Goal: Ask a question

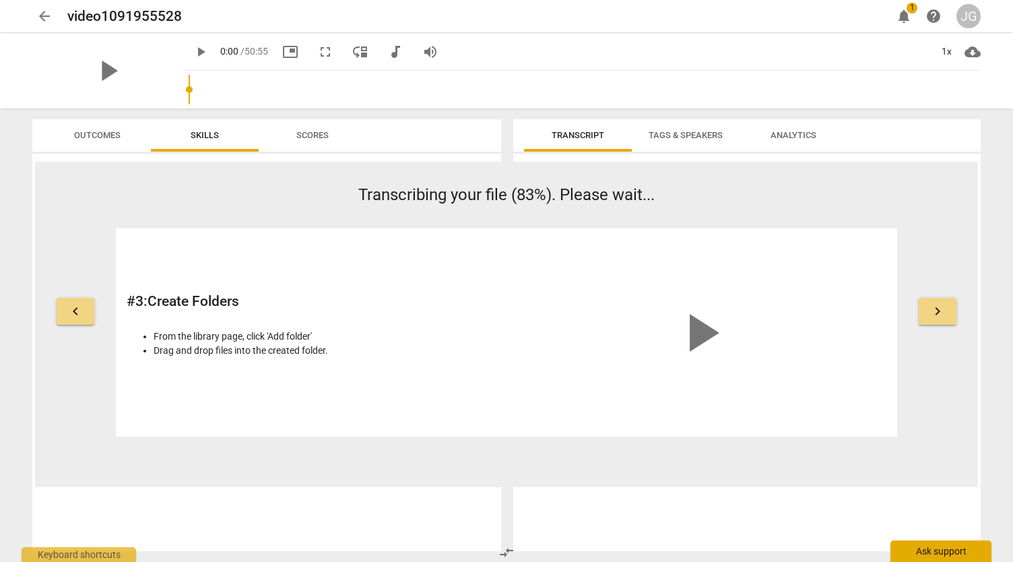
click at [921, 552] on div "Ask support" at bounding box center [940, 551] width 101 height 22
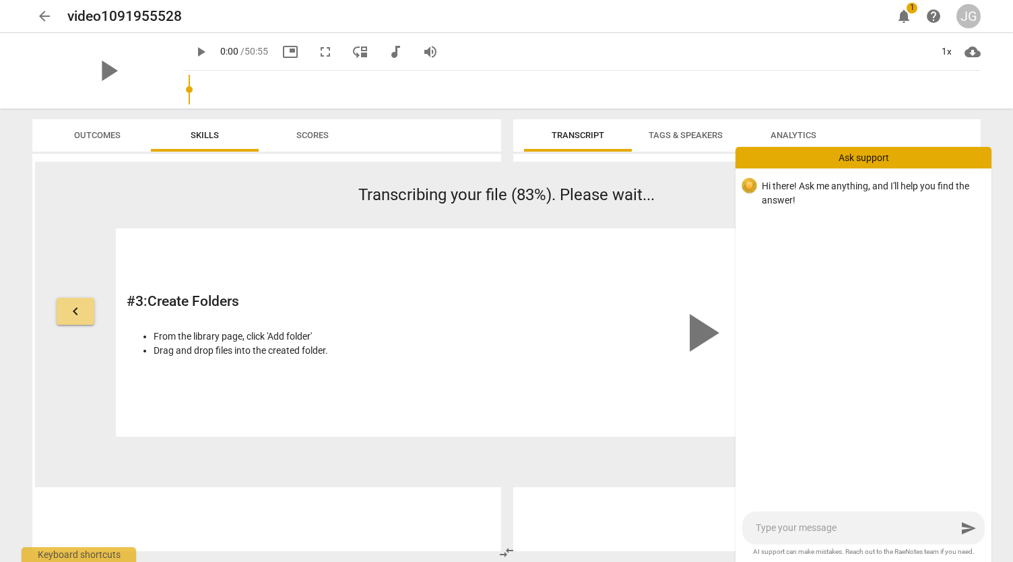
type textarea "T"
type textarea "Th"
type textarea "The"
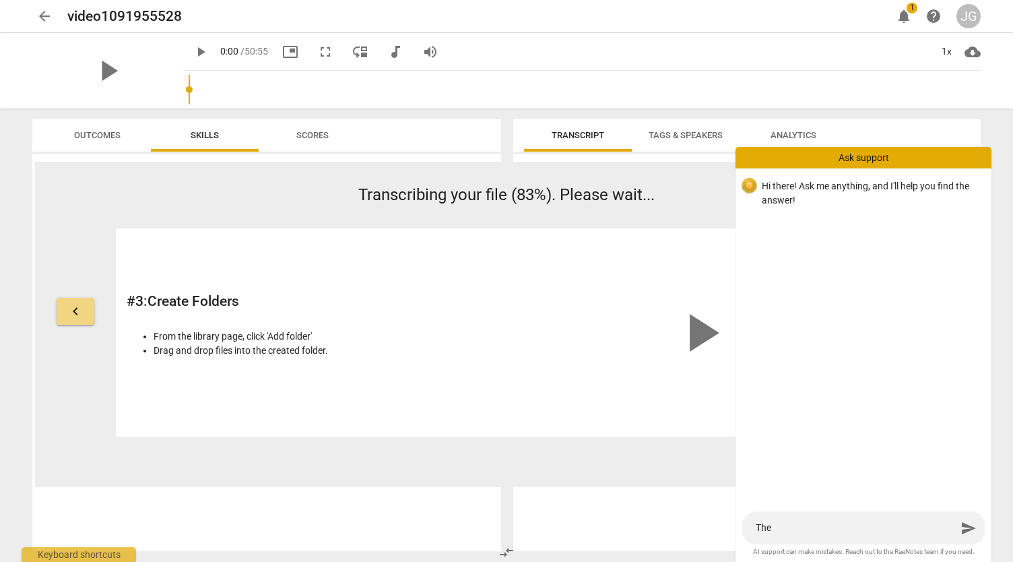
type textarea "The"
type textarea "The t"
type textarea "The tr"
type textarea "The tra"
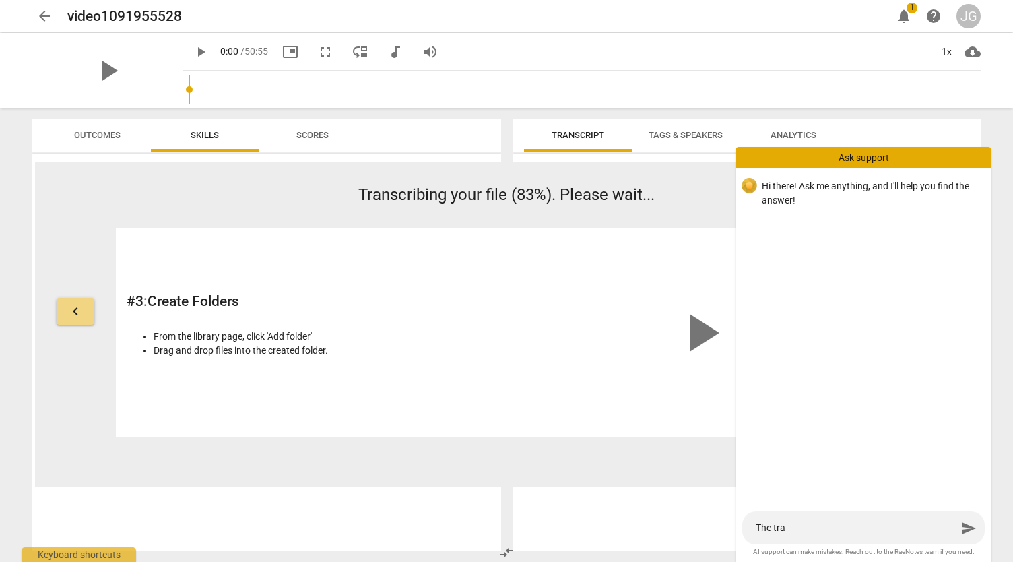
type textarea "The [PERSON_NAME]"
type textarea "The trans"
type textarea "The transc"
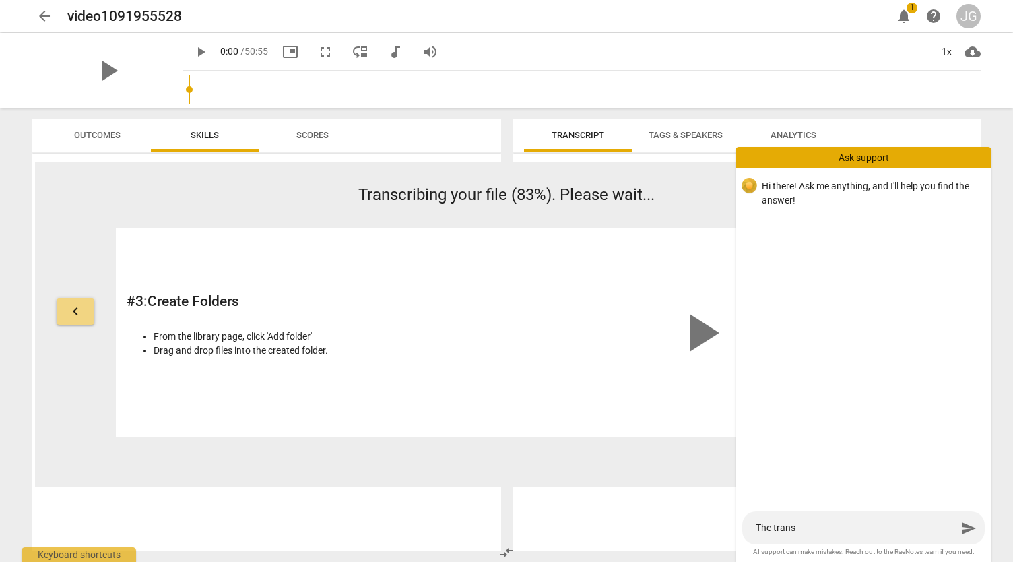
type textarea "The transc"
type textarea "The transcr"
type textarea "The transcri"
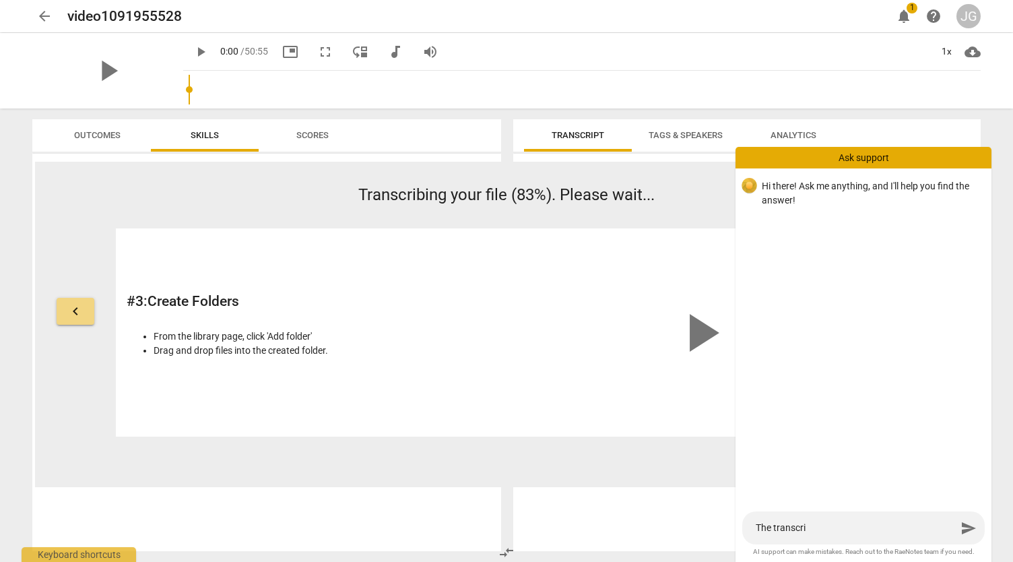
type textarea "The transcrip"
type textarea "The transcript"
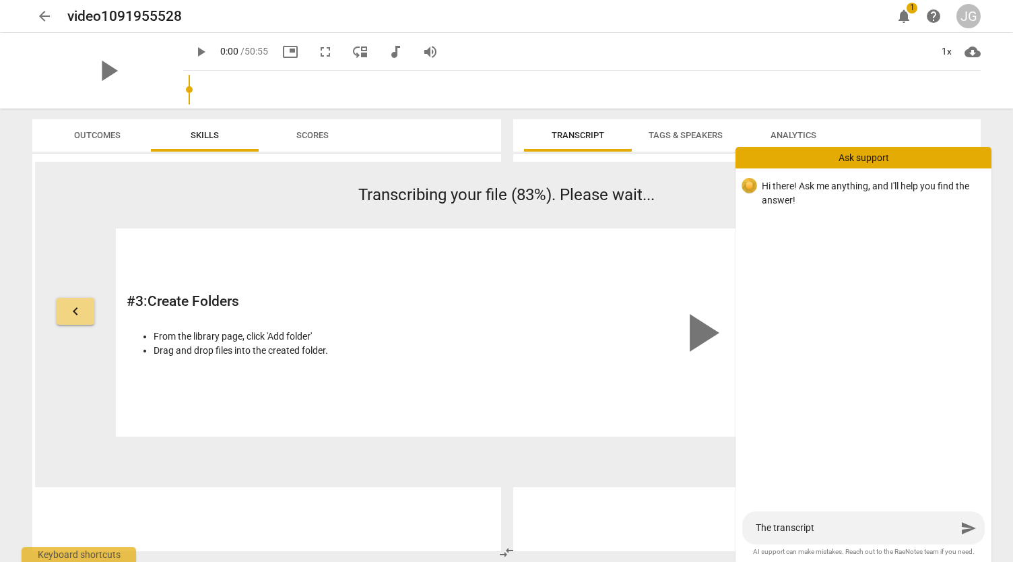
type textarea "The transcript a"
type textarea "The transcript ap"
type textarea "The transcript app"
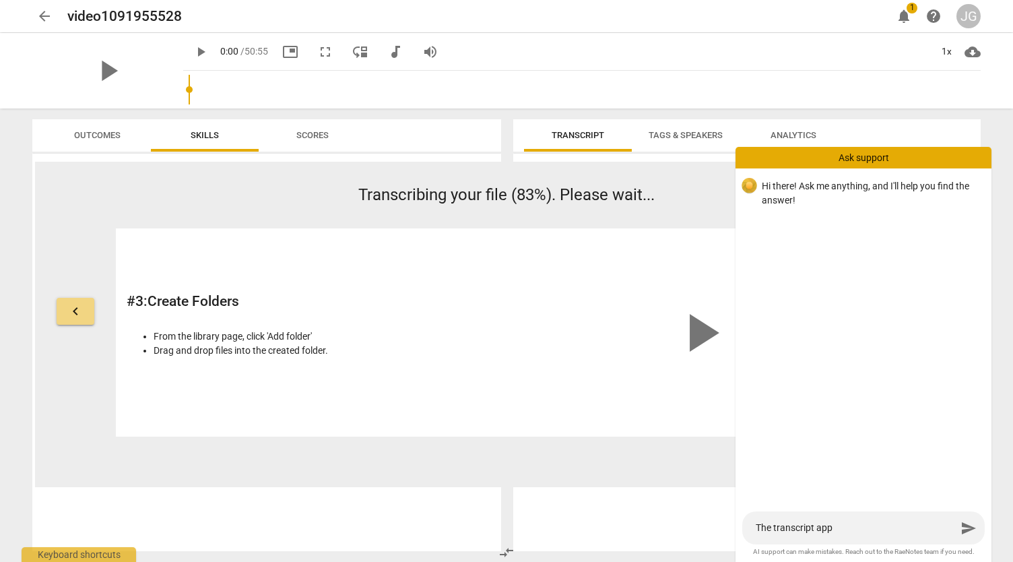
type textarea "The transcript appe"
type textarea "The transcript appea"
type textarea "The transcript appear"
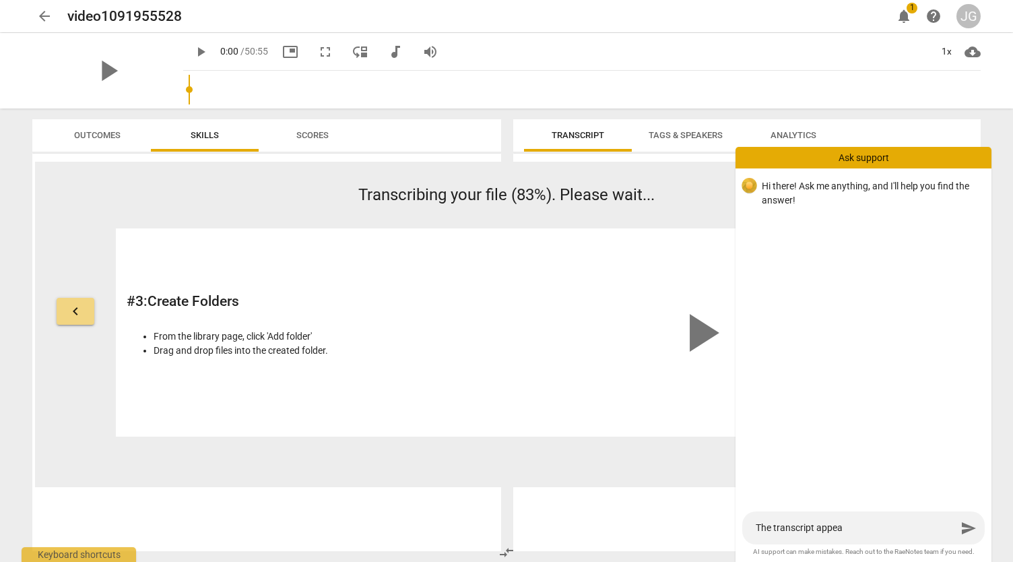
type textarea "The transcript appear"
type textarea "The transcript appears"
type textarea "The transcript appears t"
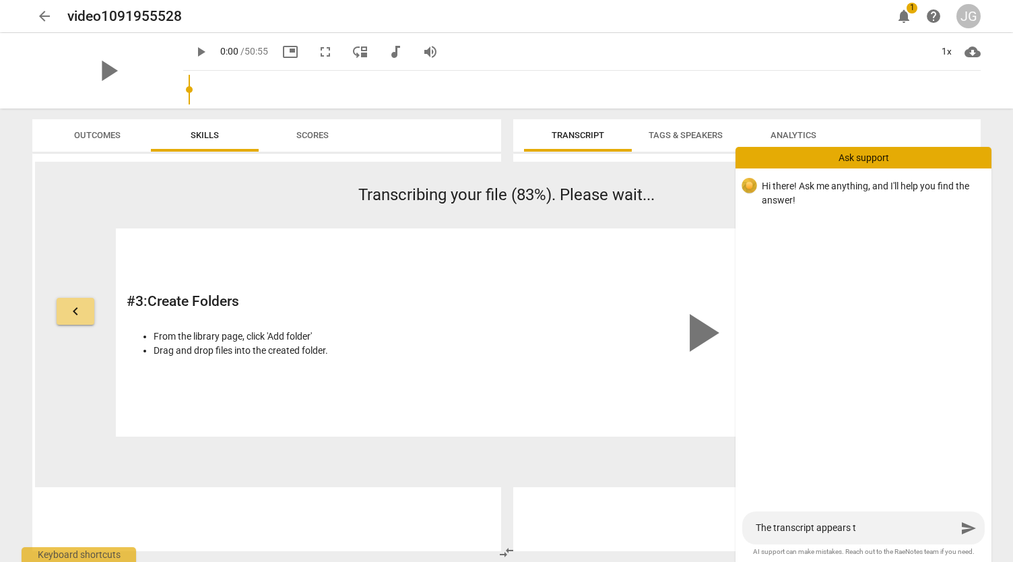
type textarea "The transcript appears to"
type textarea "The transcript appears to b"
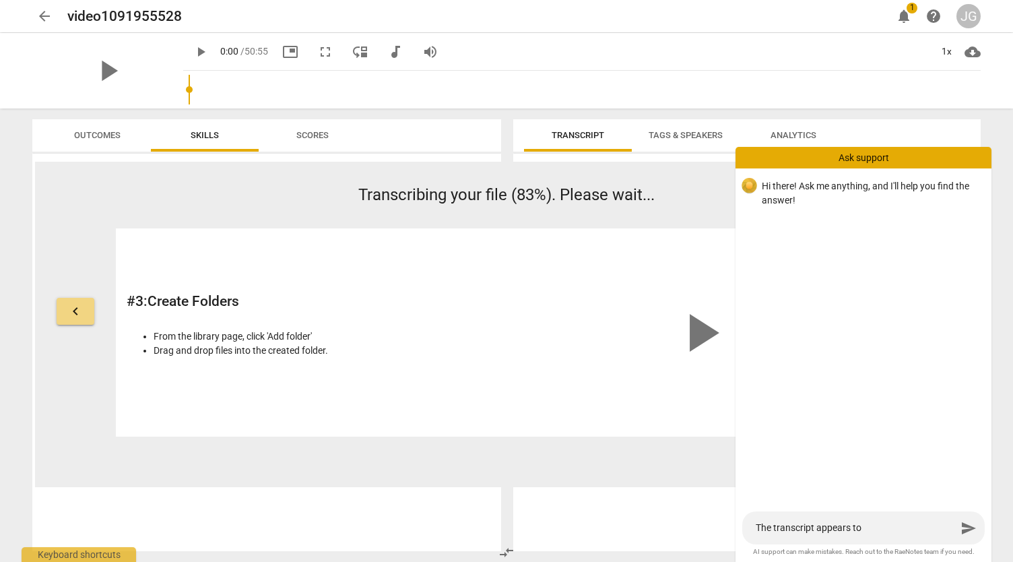
type textarea "The transcript appears to b"
type textarea "The transcript appears to be"
type textarea "The transcript appears to be s"
type textarea "The transcript appears to be st"
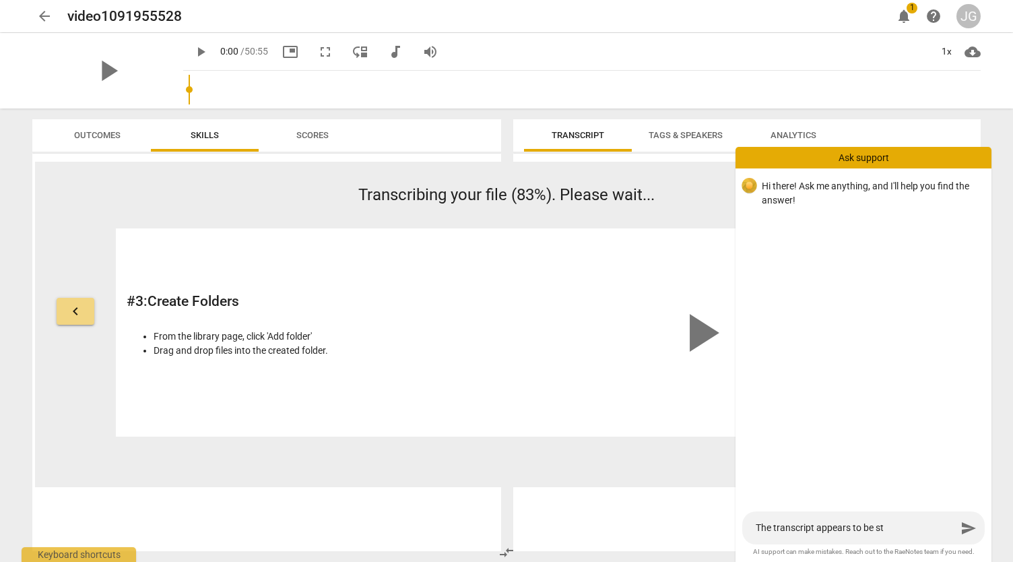
type textarea "The transcript appears to be stu"
type textarea "The transcript appears to be stuc"
type textarea "The transcript appears to be stuck"
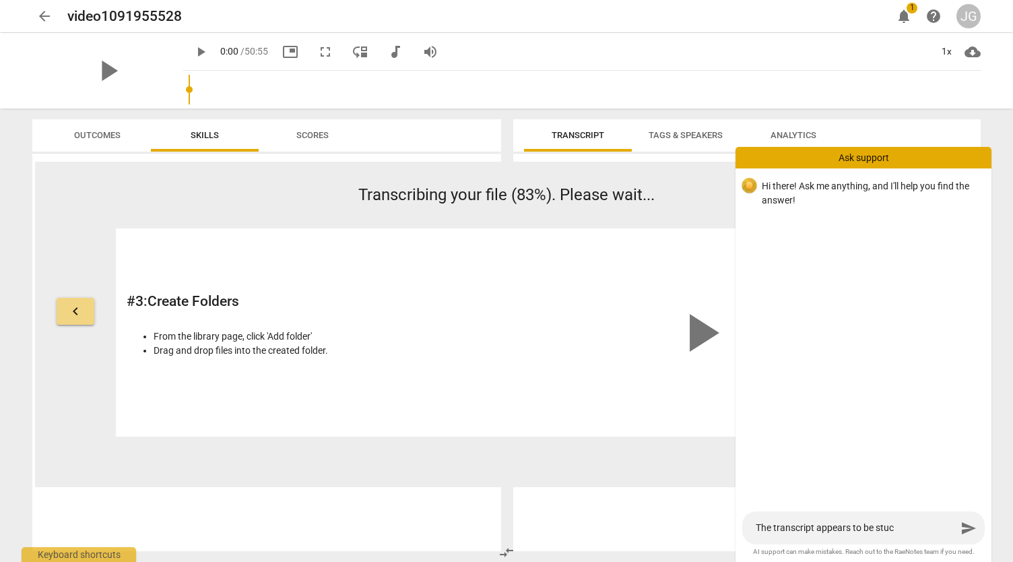
type textarea "The transcript appears to be stuck"
type textarea "The transcript appears to be stuck a"
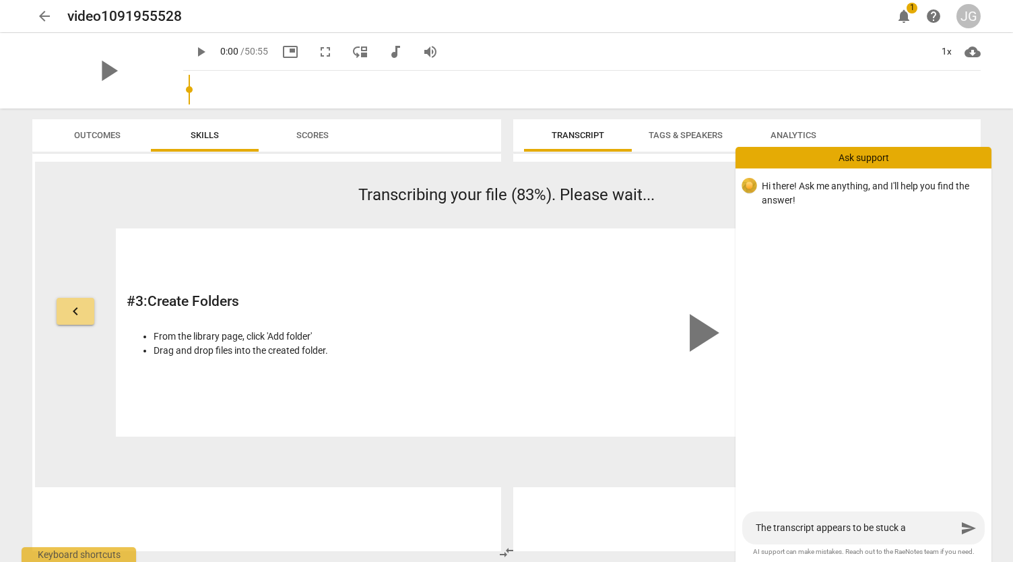
type textarea "The transcript appears to be stuck at"
type textarea "The transcript appears to be stuck at 8"
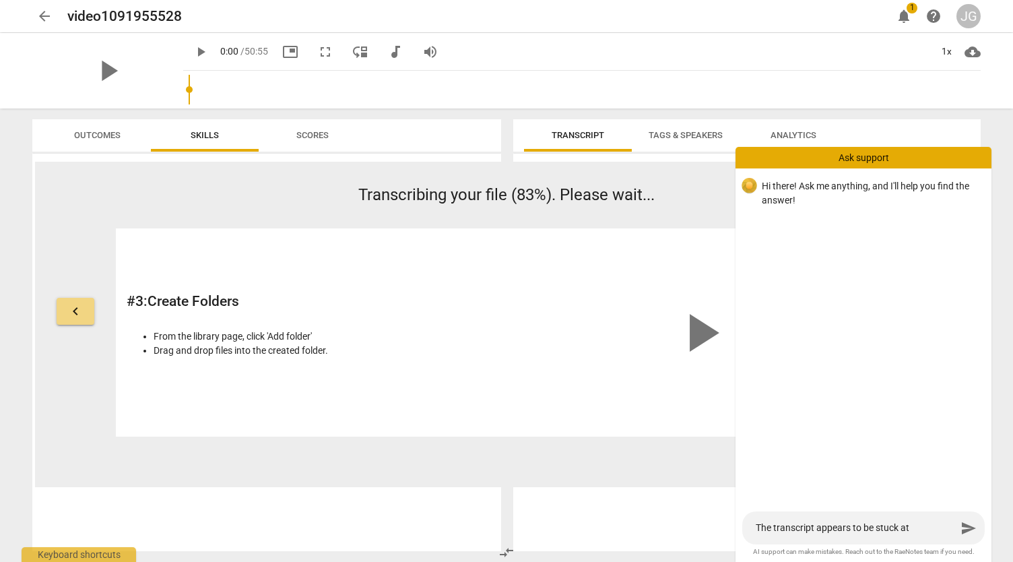
type textarea "The transcript appears to be stuck at 8"
type textarea "The transcript appears to be stuck at 83"
type textarea "The transcript appears to be stuck at 83%"
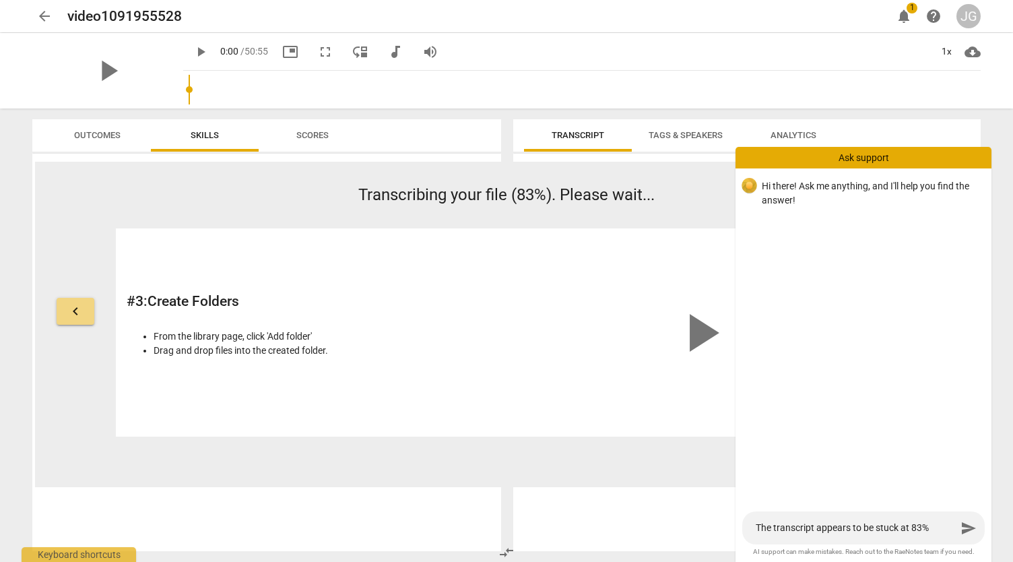
type textarea "The transcript appears to be stuck at 83%."
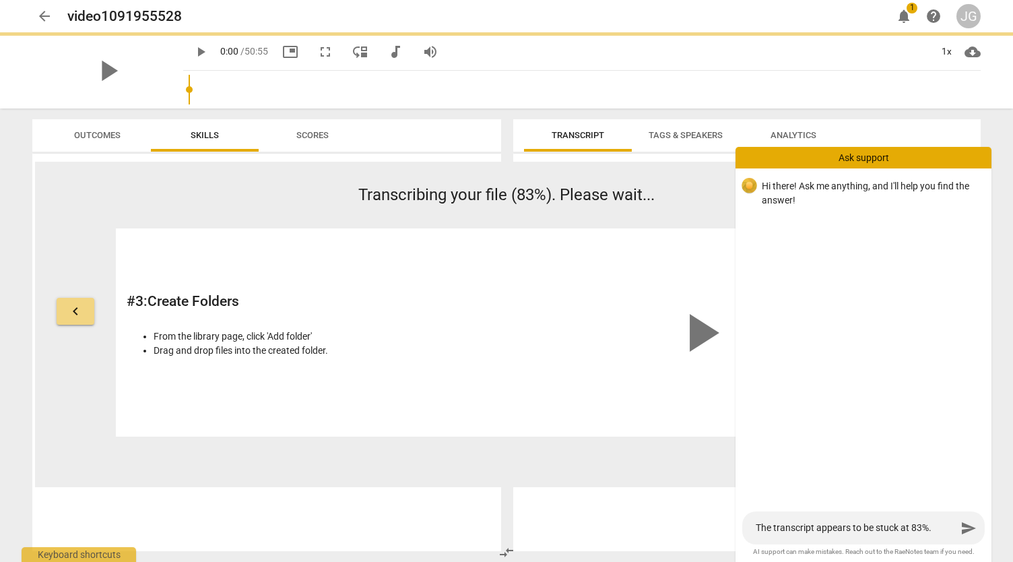
type textarea "The transcript appears to be stuck at 83%."
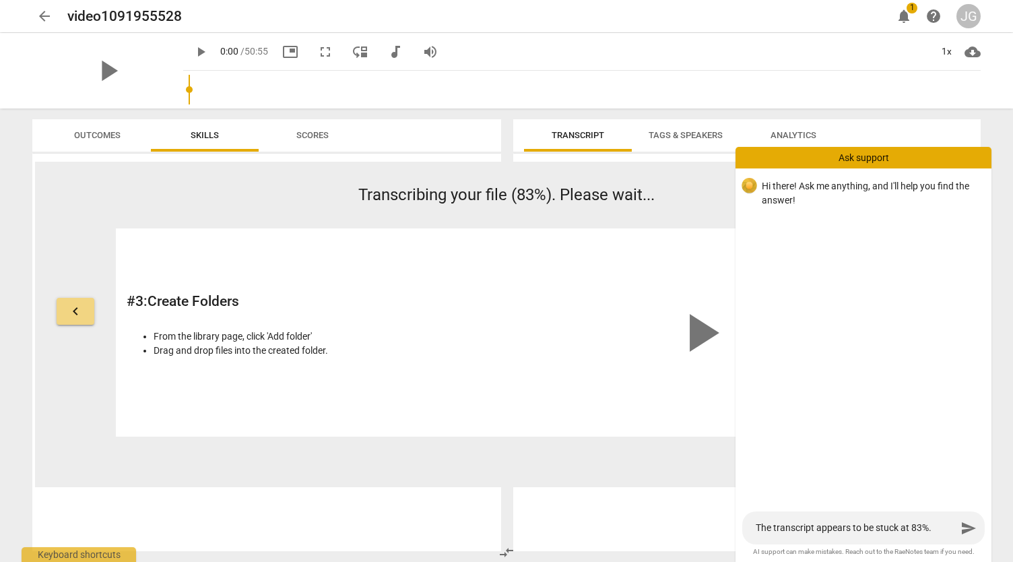
type textarea "The transcript appears to be stuck at 83%."
type textarea "The transcript appears to be stuck at 83%"
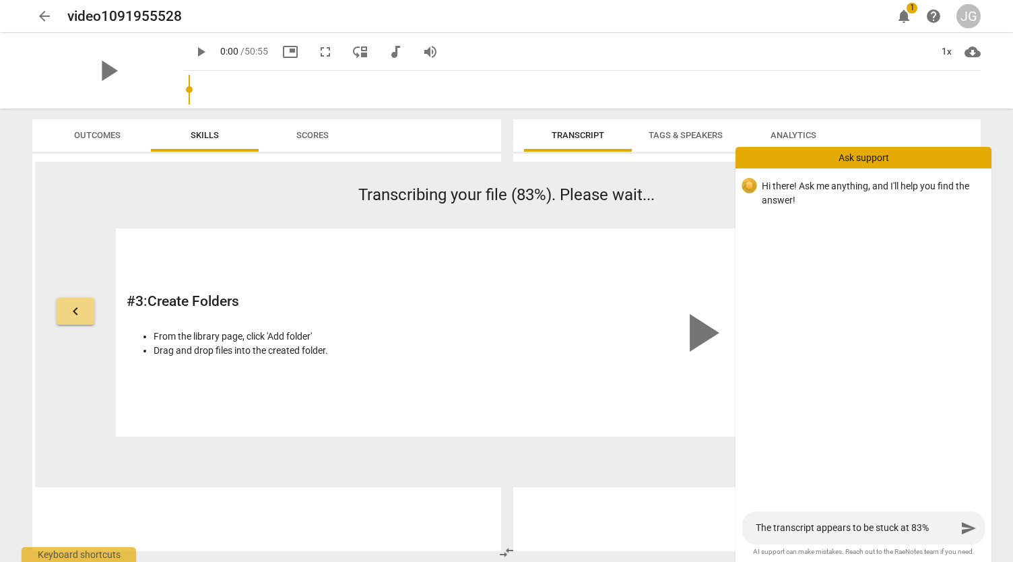
type textarea "The transcript appears to be stuck at 83% f"
type textarea "The transcript appears to be stuck at 83% fo"
type textarea "The transcript appears to be stuck at 83% for"
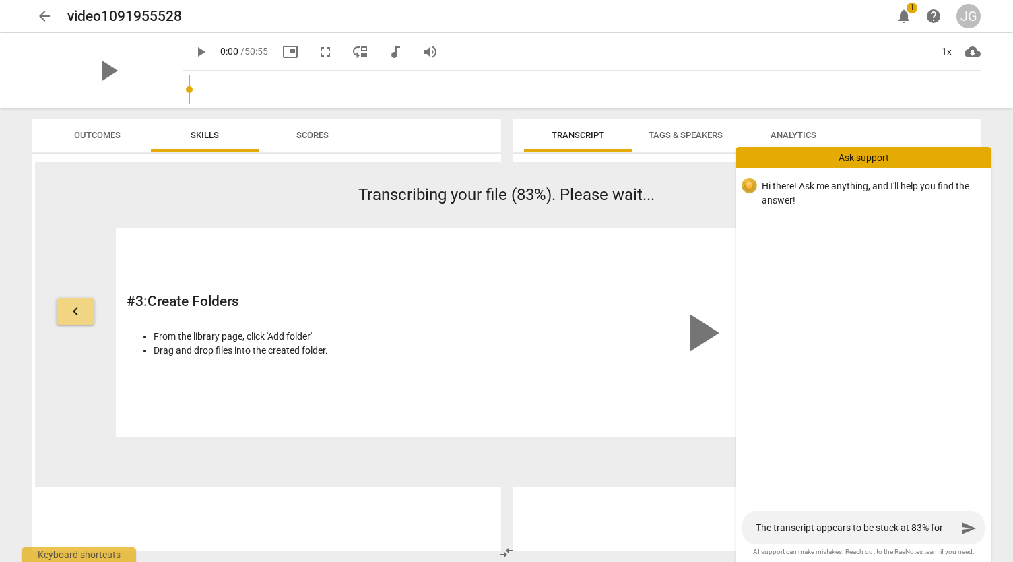
type textarea "The transcript appears to be stuck at 83% for s"
type textarea "The transcript appears to be stuck at 83% for se"
type textarea "The transcript appears to be stuck at 83% for s"
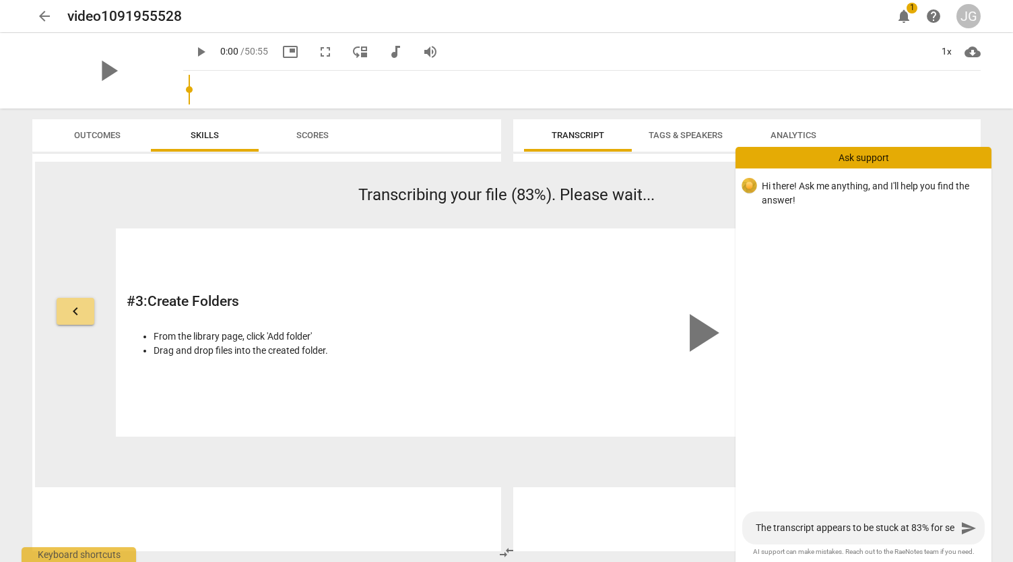
type textarea "The transcript appears to be stuck at 83% for s"
type textarea "The transcript appears to be stuck at 83% for"
type textarea "The transcript appears to be stuck at 83% for a"
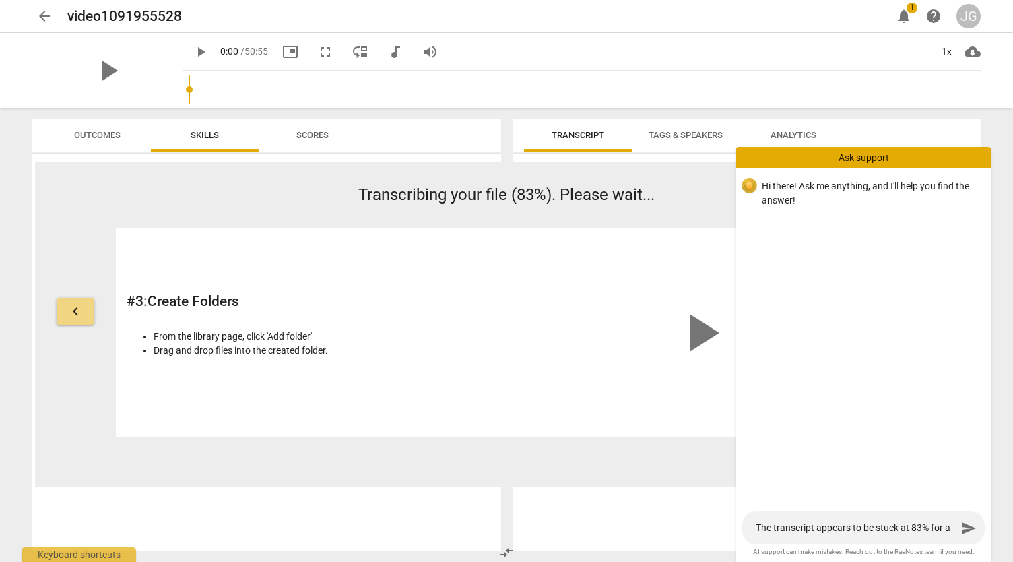
type textarea "The transcript appears to be stuck at 83% for a"
type textarea "The transcript appears to be stuck at 83% for a c"
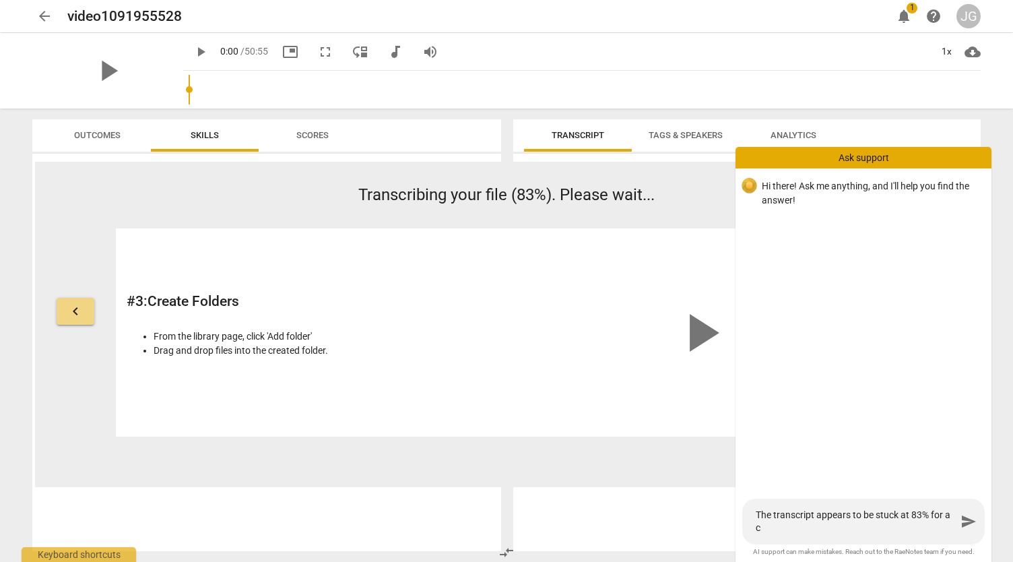
type textarea "The transcript appears to be stuck at 83% for a co"
type textarea "The transcript appears to be stuck at 83% for a cou"
type textarea "The transcript appears to be stuck at 83% for a coup"
type textarea "The transcript appears to be stuck at 83% for a coupl"
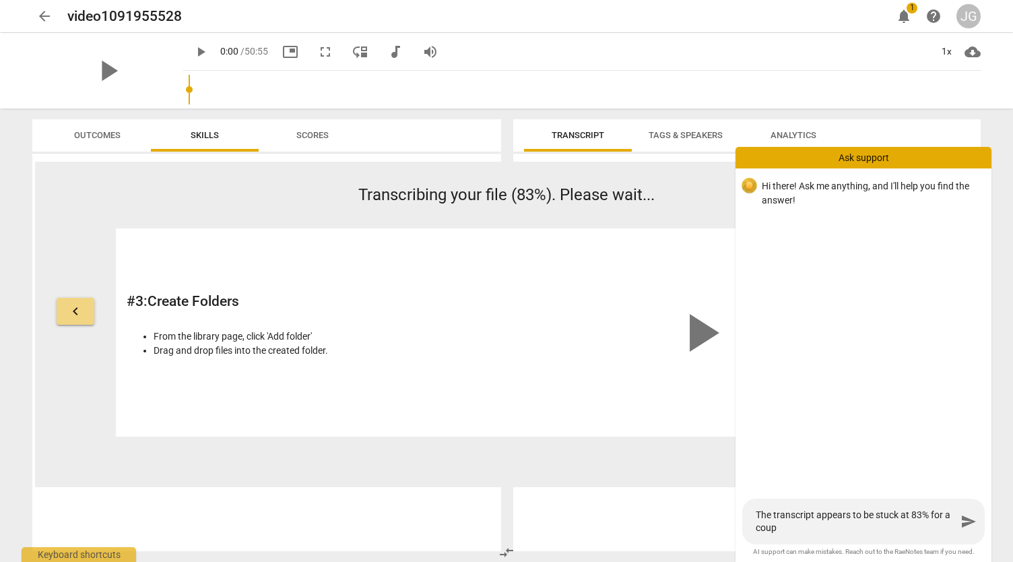
type textarea "The transcript appears to be stuck at 83% for a coupl"
type textarea "The transcript appears to be stuck at 83% for a couple"
type textarea "The transcript appears to be stuck at 83% for a couple o"
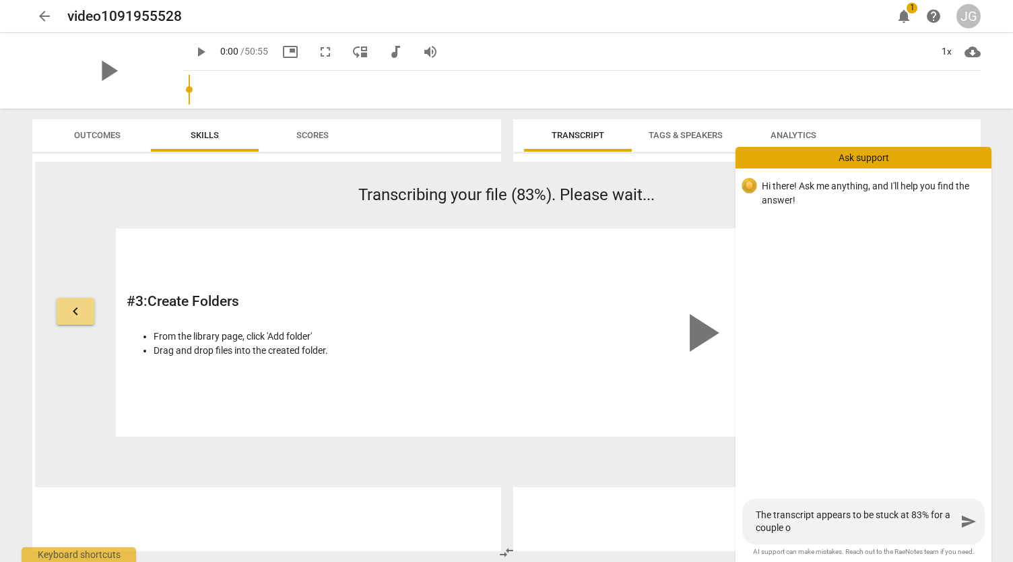
type textarea "The transcript appears to be stuck at 83% for a couple of"
type textarea "The transcript appears to be stuck at 83% for a couple of h"
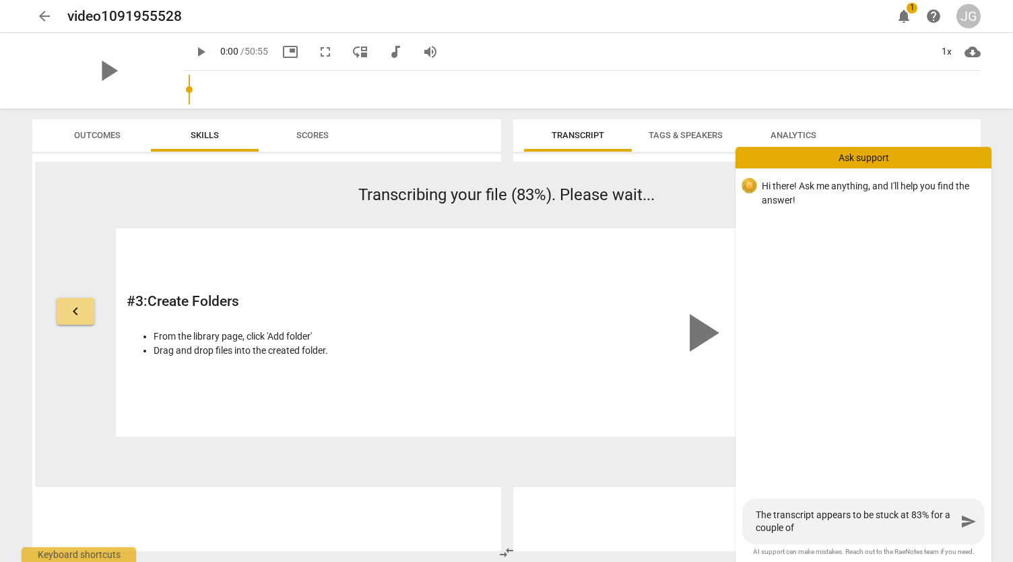
type textarea "The transcript appears to be stuck at 83% for a couple of h"
type textarea "The transcript appears to be stuck at 83% for a couple of ho"
type textarea "The transcript appears to be stuck at 83% for a couple of hou"
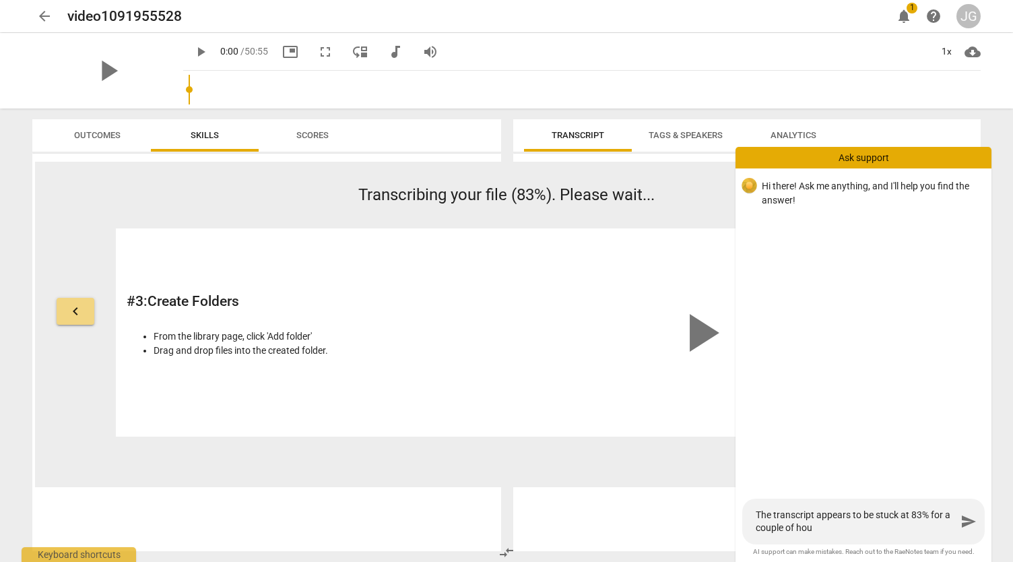
type textarea "The transcript appears to be stuck at 83% for a couple of hour"
type textarea "The transcript appears to be stuck at 83% for a couple of hours"
type textarea "The transcript appears to be stuck at 83% for a couple of hours."
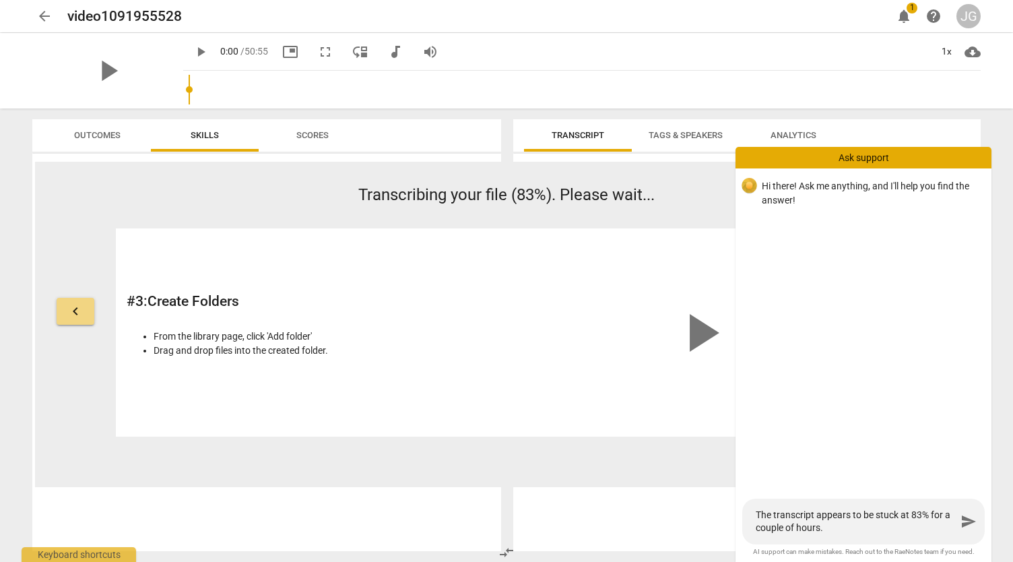
type textarea "The transcript appears to be stuck at 83% for a couple of hours."
type textarea "The transcript appears to be stuck at 83% for a couple of hours. I"
type textarea "The transcript appears to be stuck at 83% for a couple of hours."
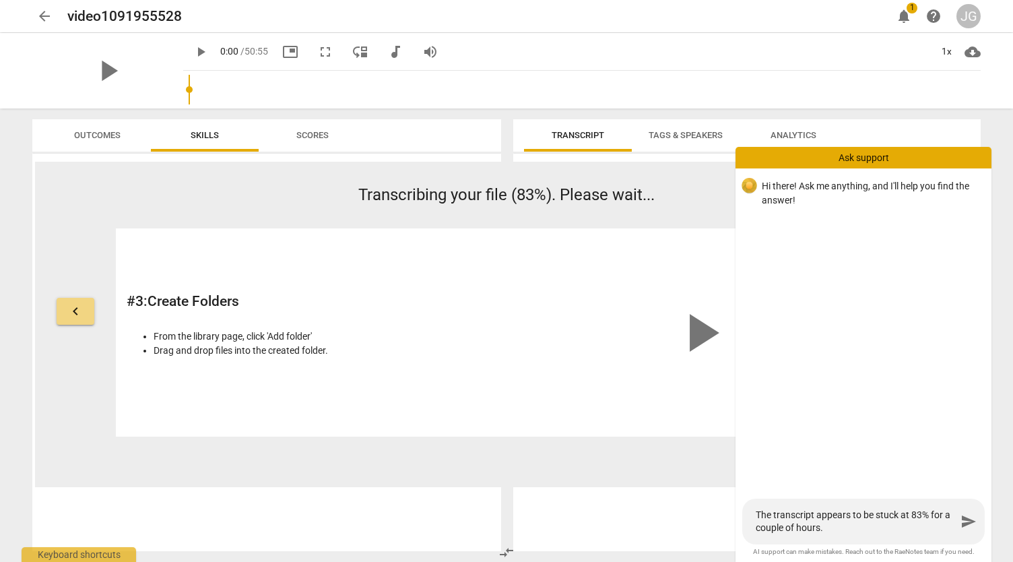
type textarea "The transcript appears to be stuck at 83% for a couple of hours. C"
type textarea "The transcript appears to be stuck at 83% for a couple of hours. Ca"
type textarea "The transcript appears to be stuck at 83% for a couple of hours. Can"
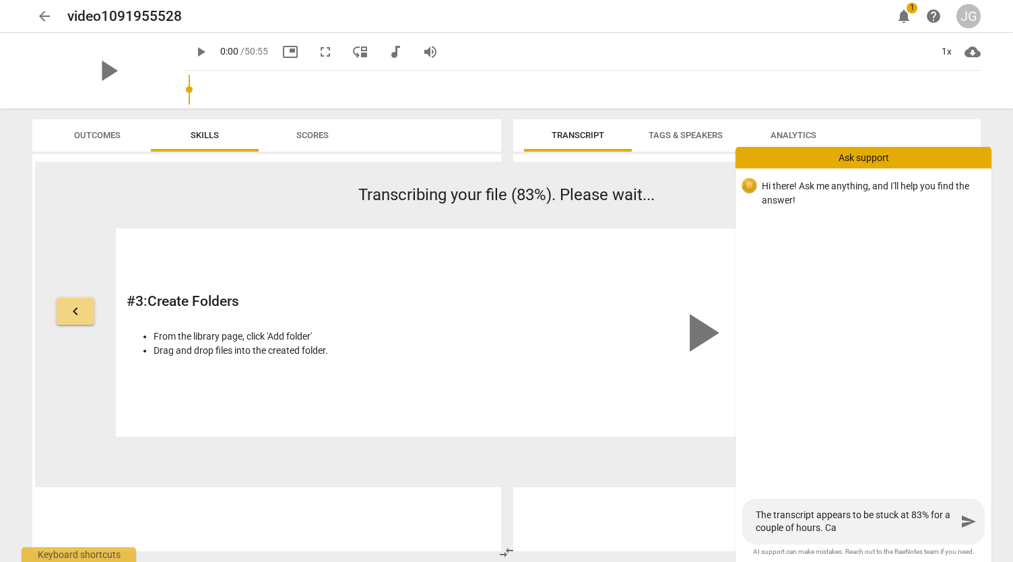
type textarea "The transcript appears to be stuck at 83% for a couple of hours. Can"
type textarea "The transcript appears to be stuck at 83% for a couple of hours. Can I"
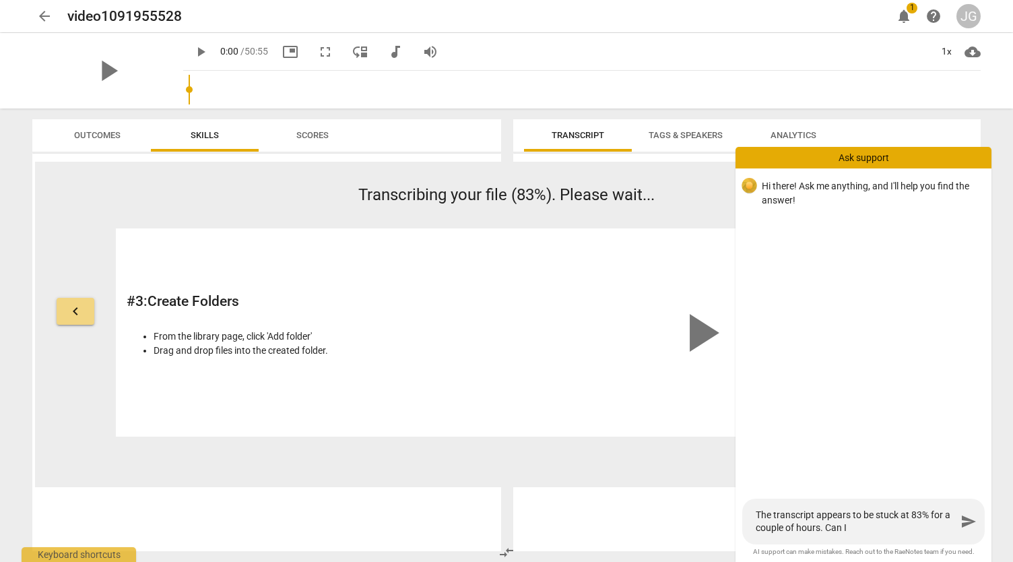
type textarea "The transcript appears to be stuck at 83% for a couple of hours. Can I"
type textarea "The transcript appears to be stuck at 83% for a couple of hours. Can I r"
type textarea "The transcript appears to be stuck at 83% for a couple of hours. Can I re"
type textarea "The transcript appears to be stuck at 83% for a couple of hours. Can I ref"
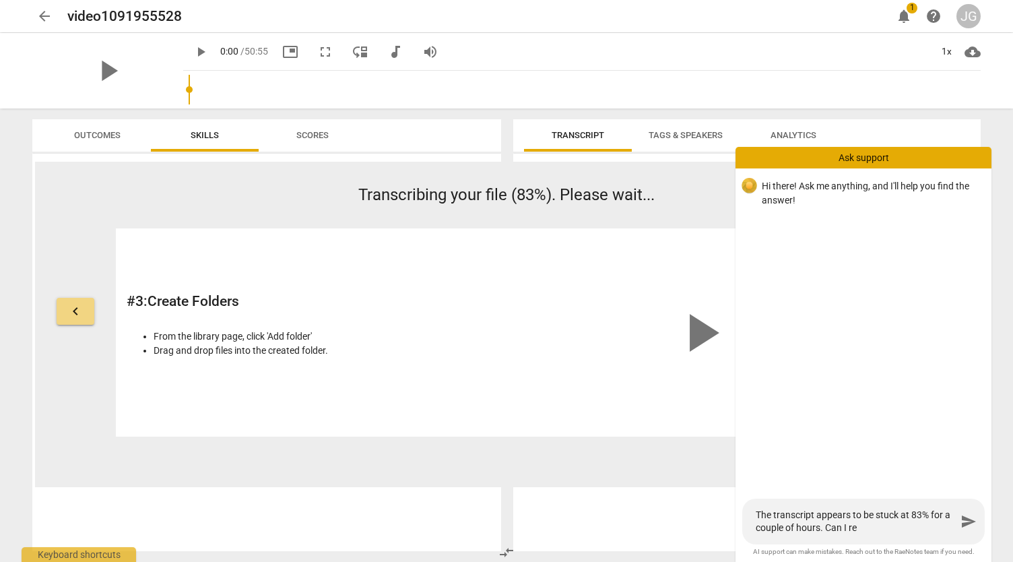
type textarea "The transcript appears to be stuck at 83% for a couple of hours. Can I ref"
type textarea "The transcript appears to be stuck at 83% for a couple of hours. Can I refr"
type textarea "The transcript appears to be stuck at 83% for a couple of hours. Can I refre"
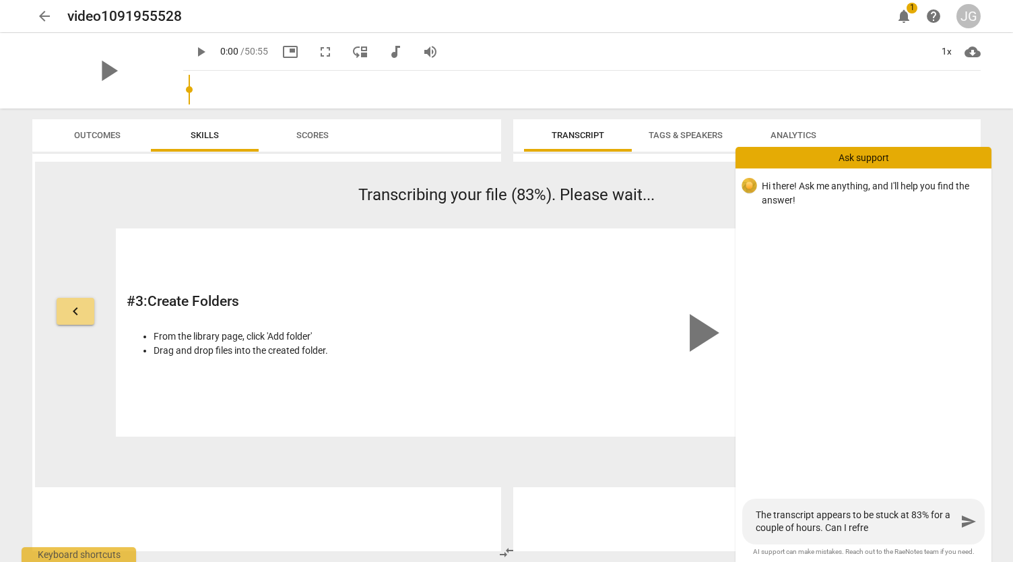
type textarea "The transcript appears to be stuck at 83% for a couple of hours. Can I refres"
type textarea "The transcript appears to be stuck at 83% for a couple of hours. Can I refresh"
type textarea "The transcript appears to be stuck at 83% for a couple of hours. Can I refresh?"
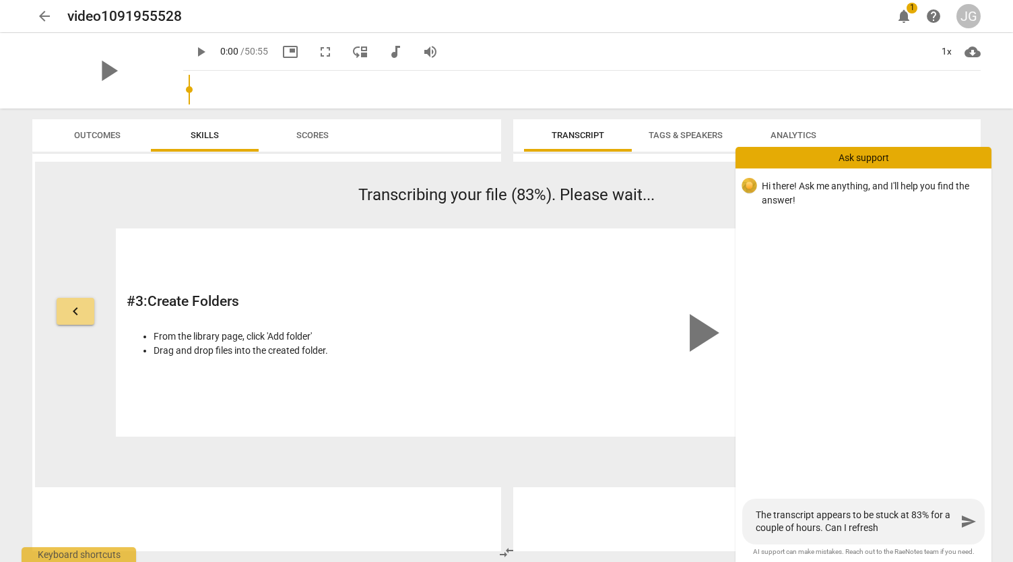
type textarea "The transcript appears to be stuck at 83% for a couple of hours. Can I refresh?"
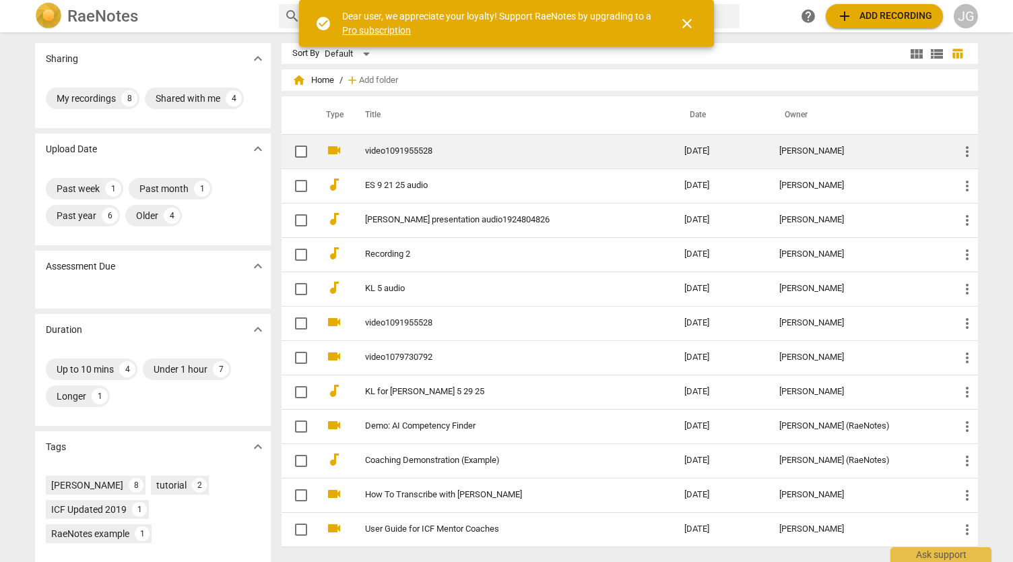
click at [397, 152] on link "video1091955528" at bounding box center [500, 151] width 271 height 10
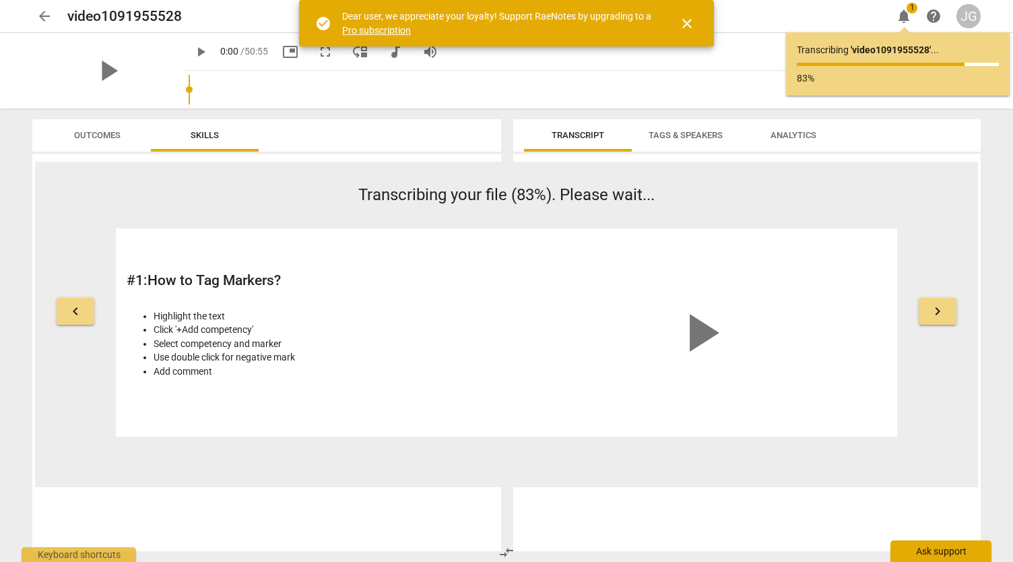
click at [913, 552] on div "Ask support" at bounding box center [940, 551] width 101 height 22
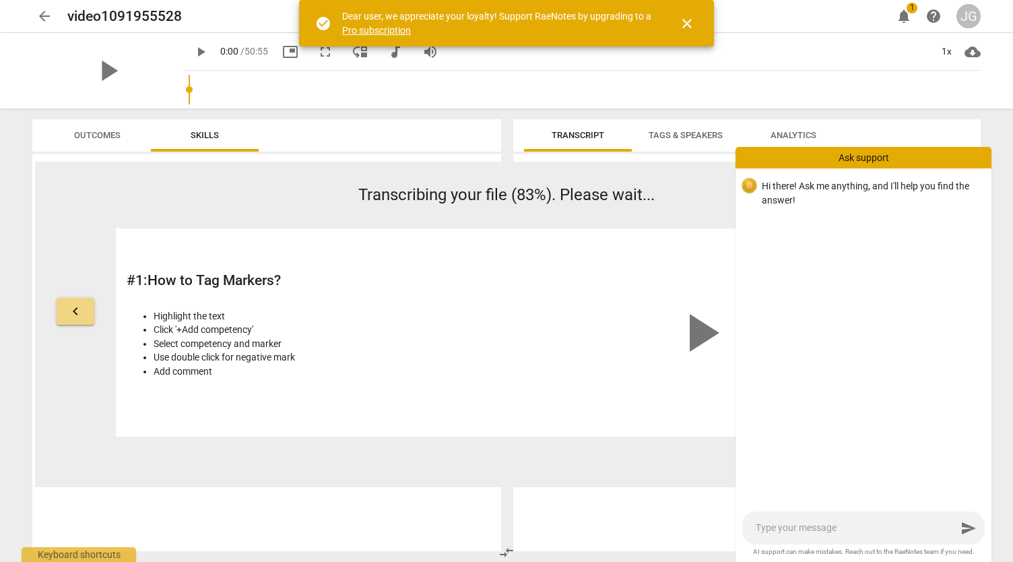
click at [657, 188] on p "Transcribing your file (83%). Please wait..." at bounding box center [506, 195] width 781 height 24
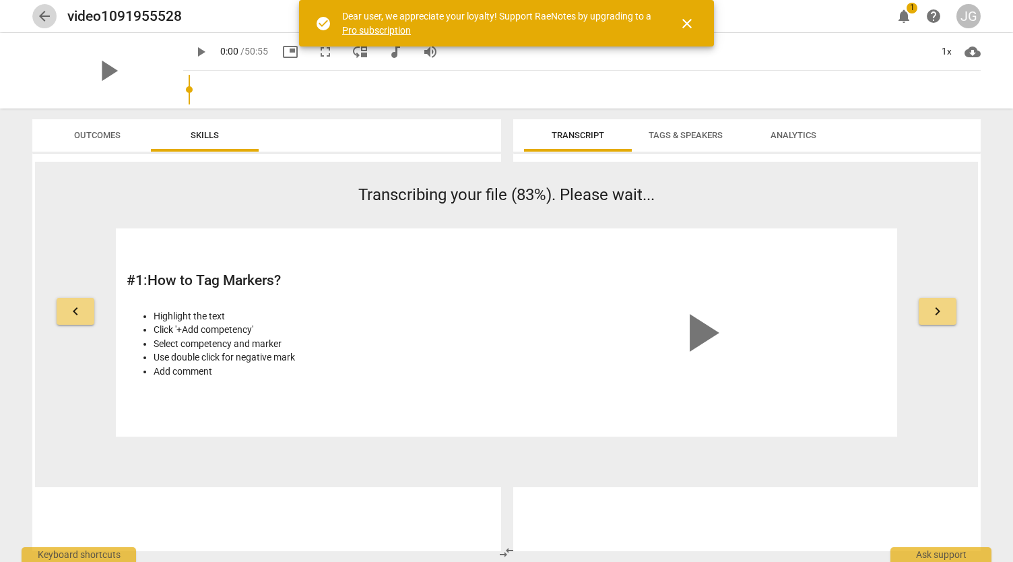
click at [38, 17] on span "arrow_back" at bounding box center [44, 16] width 16 height 16
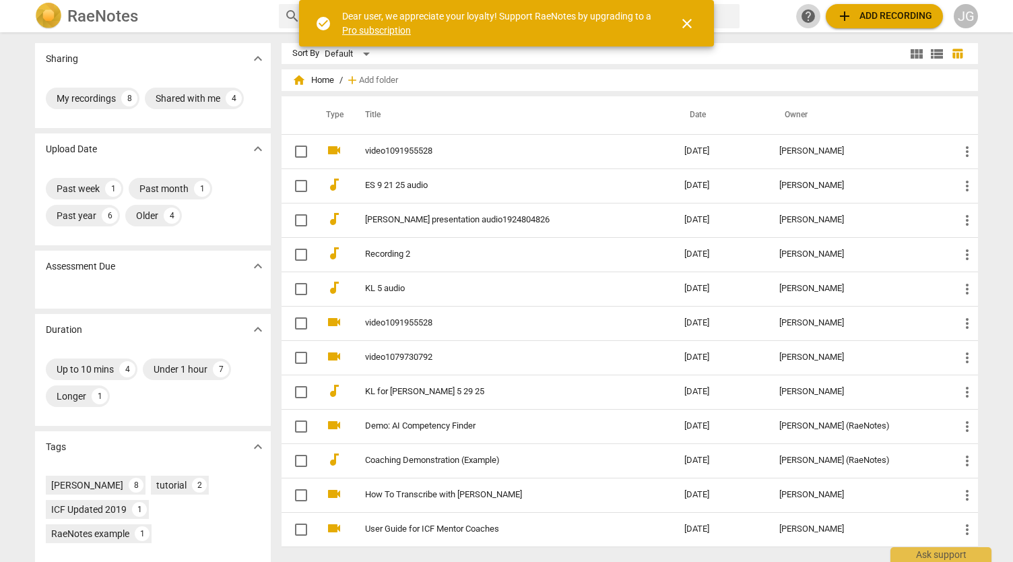
click at [803, 21] on span "help" at bounding box center [808, 16] width 16 height 16
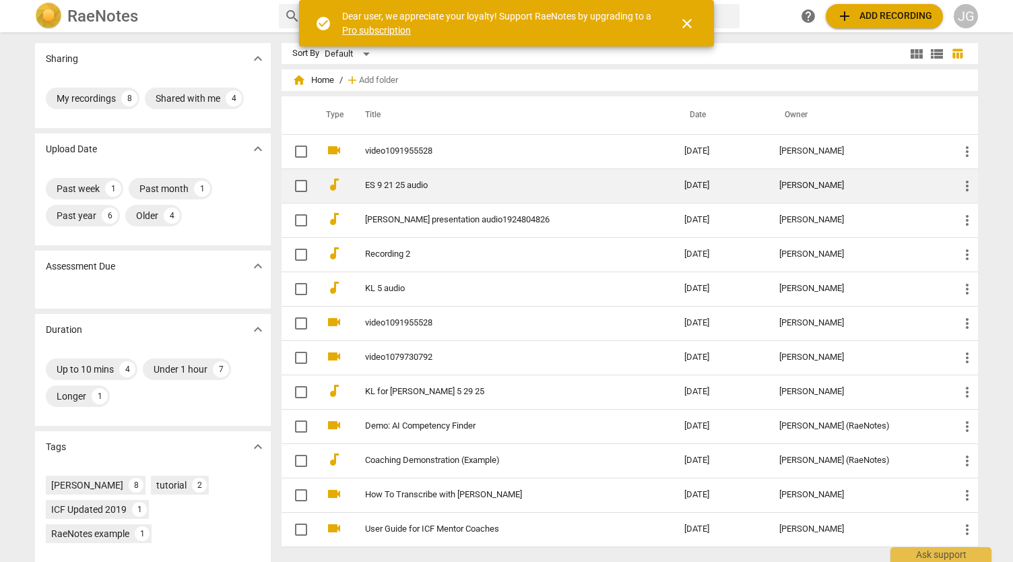
click at [965, 189] on span "more_vert" at bounding box center [967, 186] width 16 height 16
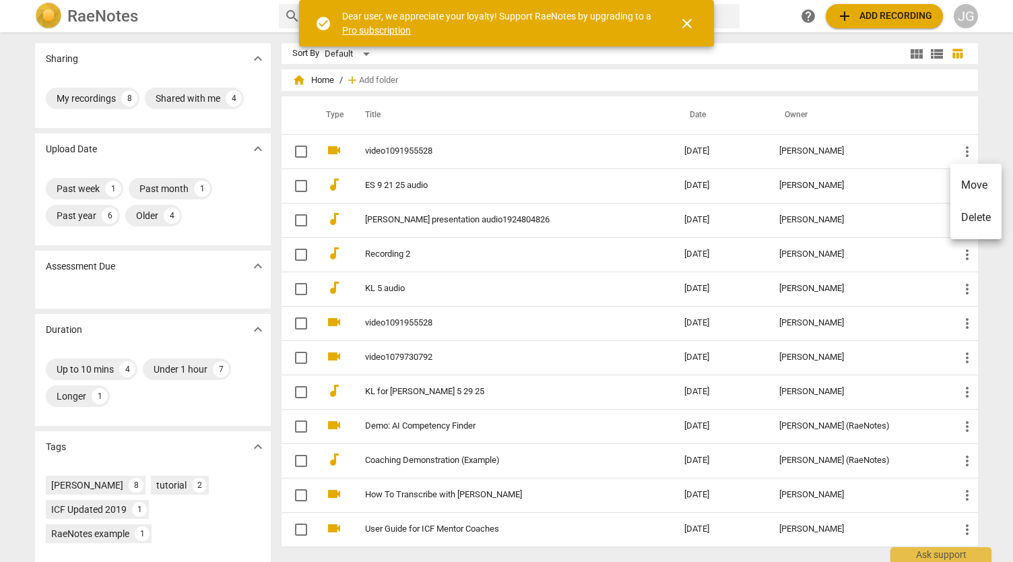
click at [374, 30] on link "Pro subscription" at bounding box center [376, 30] width 69 height 11
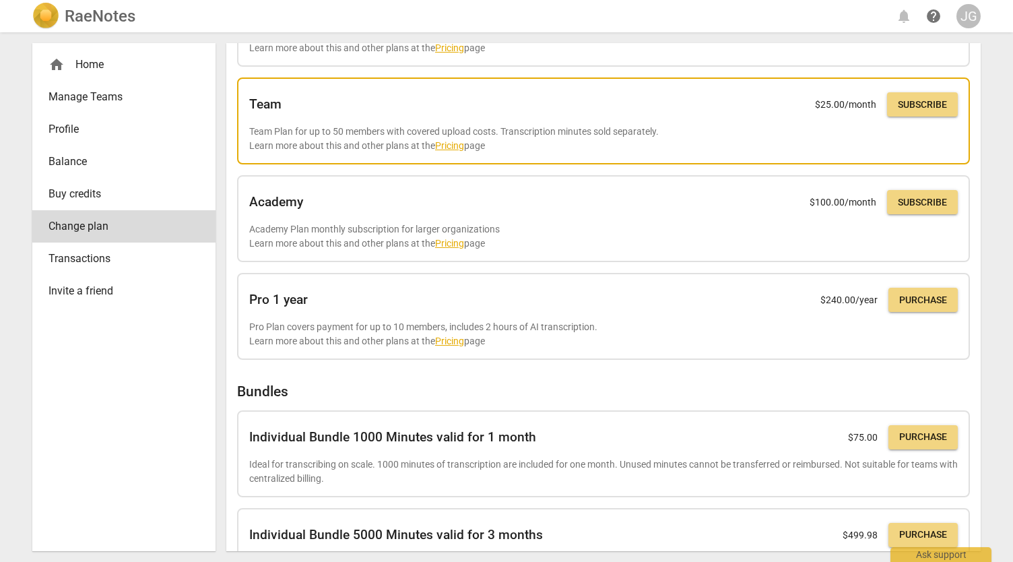
scroll to position [275, 0]
